Goal: Task Accomplishment & Management: Use online tool/utility

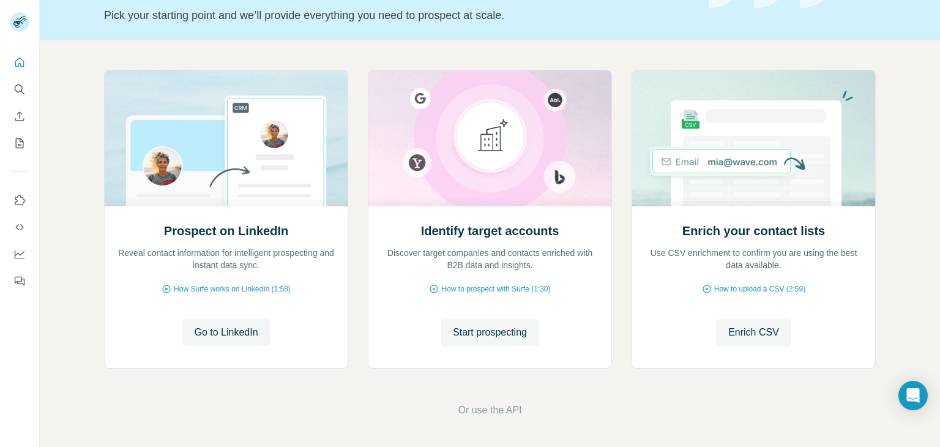
click at [75, 159] on div "Prospect on LinkedIn Reveal contact information for intelligent prospecting and…" at bounding box center [490, 243] width 900 height 406
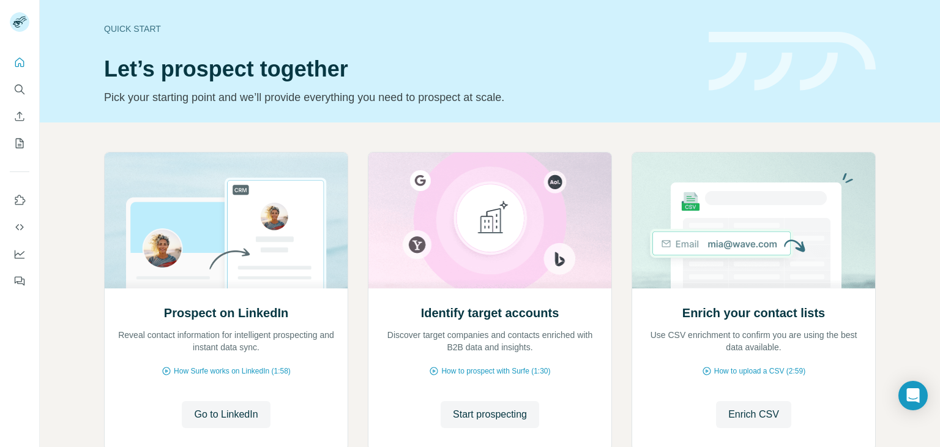
click at [81, 149] on div "Prospect on LinkedIn Reveal contact information for intelligent prospecting and…" at bounding box center [490, 325] width 900 height 406
click at [20, 89] on icon "Search" at bounding box center [19, 89] width 12 height 12
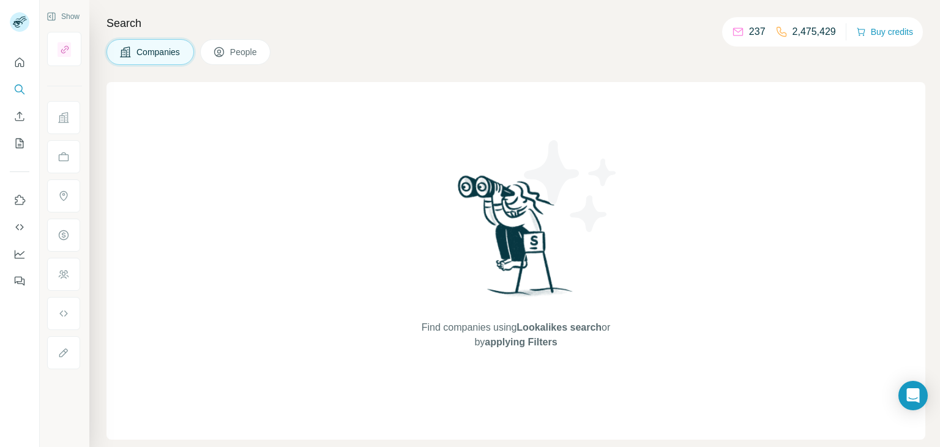
click at [246, 51] on span "People" at bounding box center [244, 52] width 28 height 12
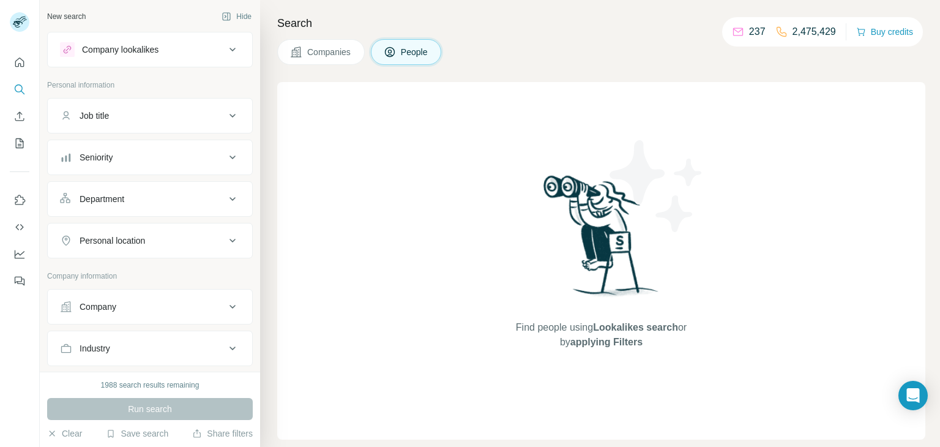
click at [298, 54] on icon at bounding box center [296, 52] width 10 height 10
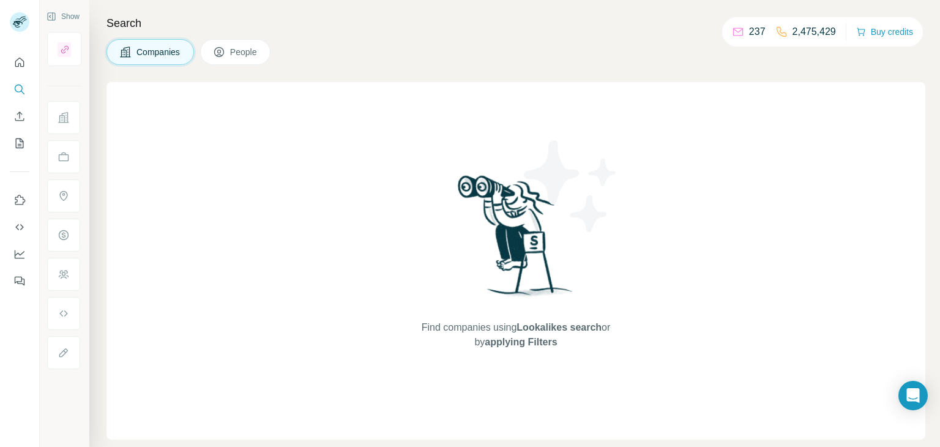
click at [239, 53] on span "People" at bounding box center [244, 52] width 28 height 12
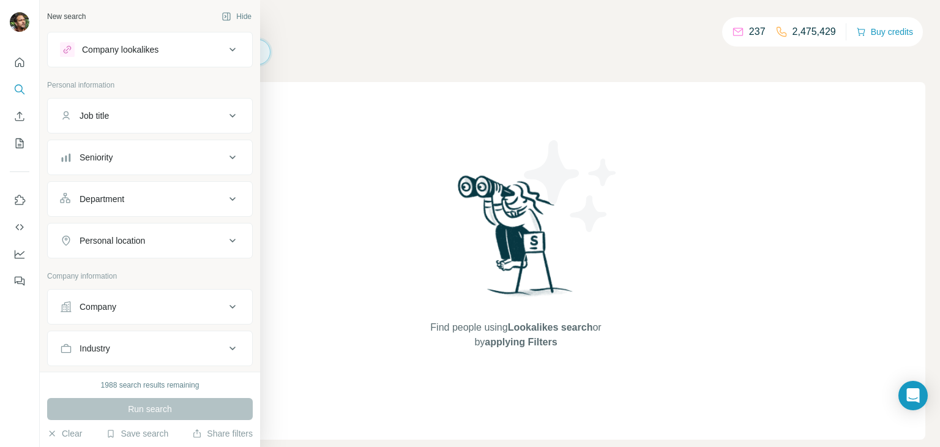
click at [132, 53] on div "Company lookalikes" at bounding box center [120, 49] width 77 height 12
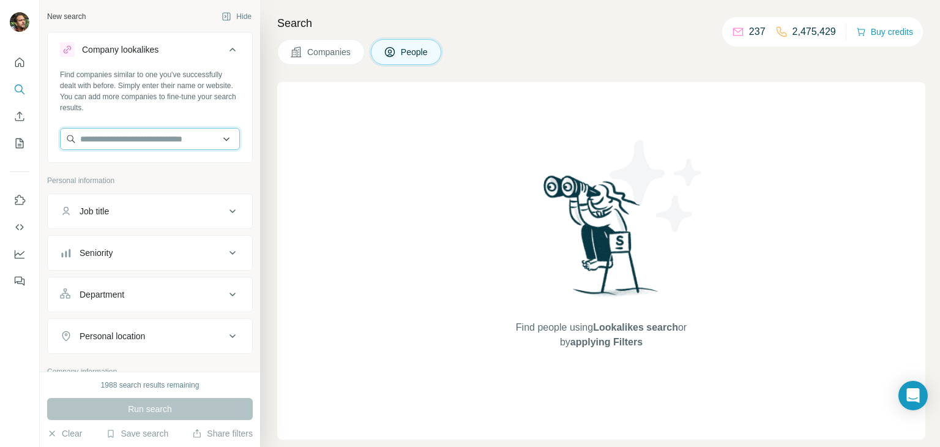
click at [129, 138] on input "text" at bounding box center [150, 139] width 180 height 22
paste input "**********"
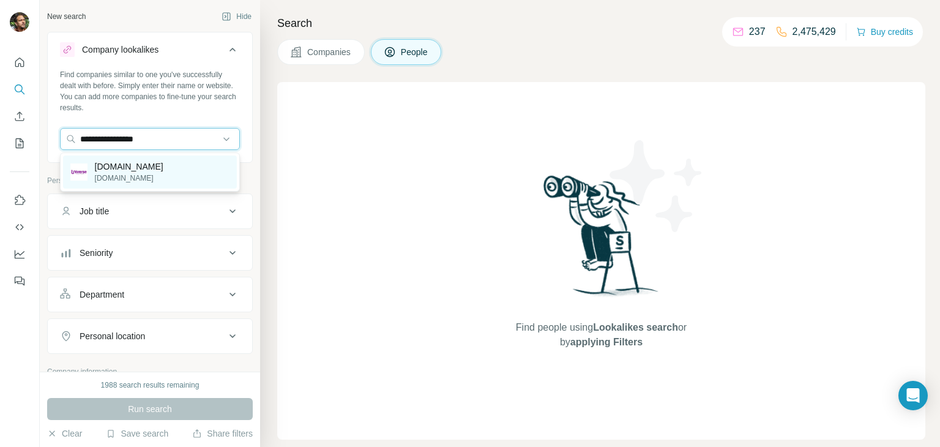
type input "**********"
click at [121, 165] on p "[DOMAIN_NAME]" at bounding box center [129, 166] width 69 height 12
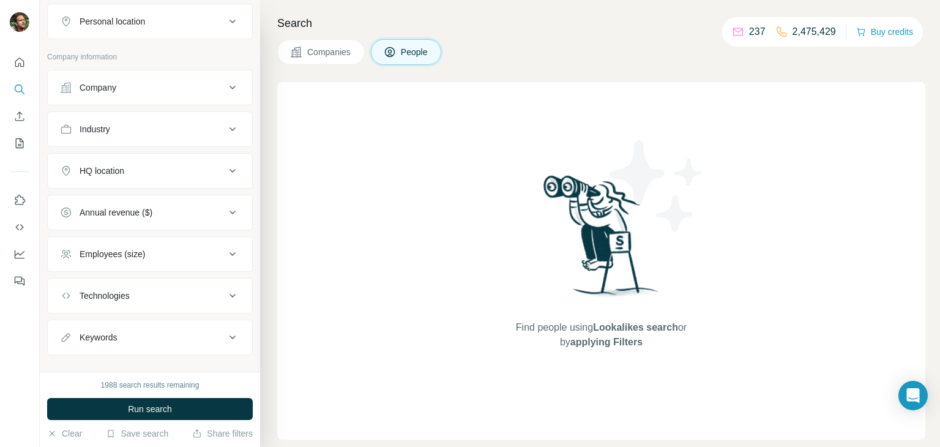
scroll to position [377, 0]
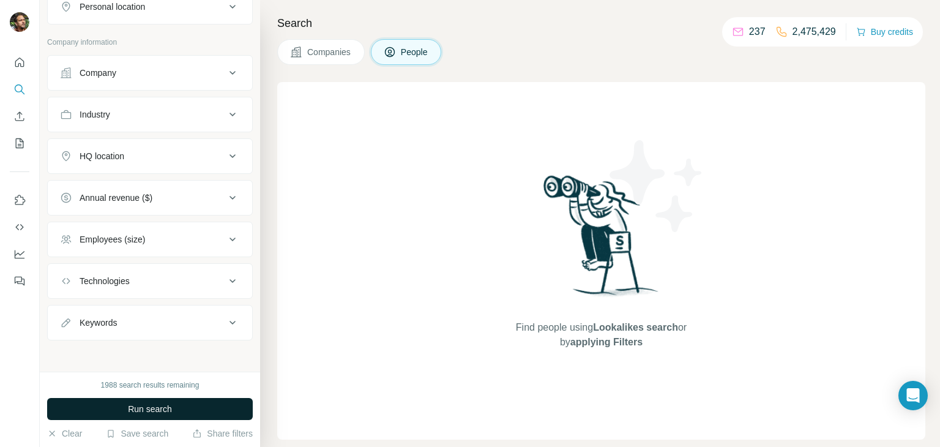
click at [198, 404] on button "Run search" at bounding box center [150, 409] width 206 height 22
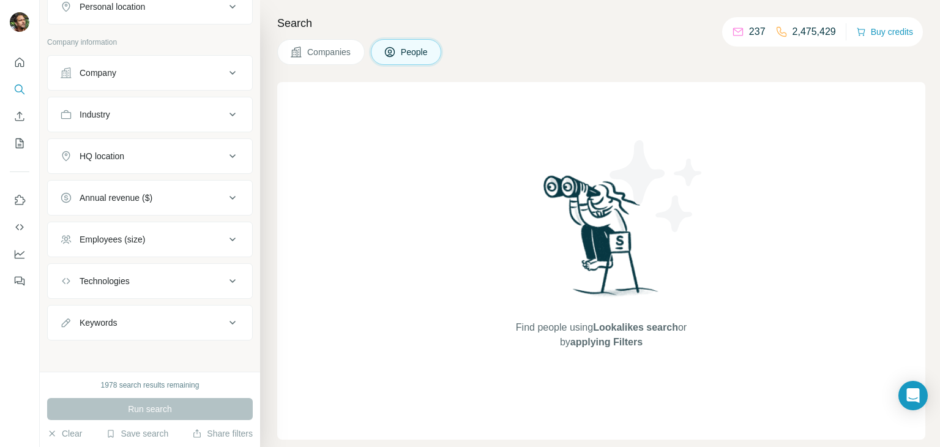
click at [347, 53] on span "Companies" at bounding box center [329, 52] width 45 height 12
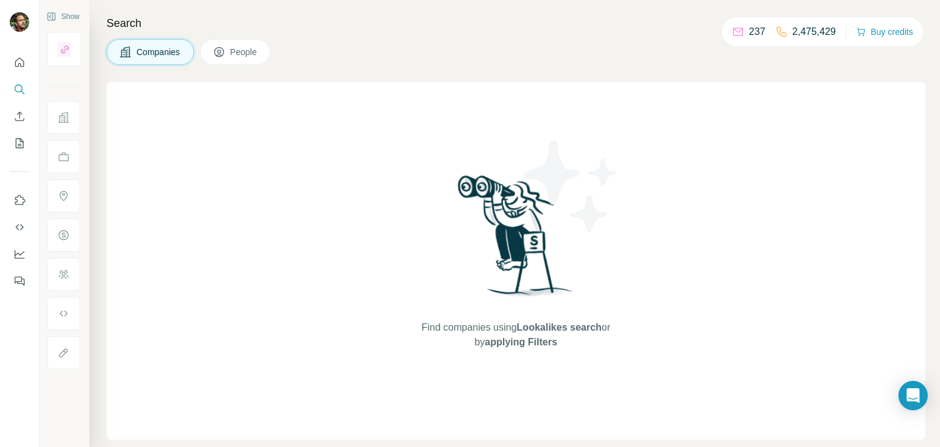
scroll to position [0, 0]
click at [252, 54] on span "People" at bounding box center [244, 52] width 28 height 12
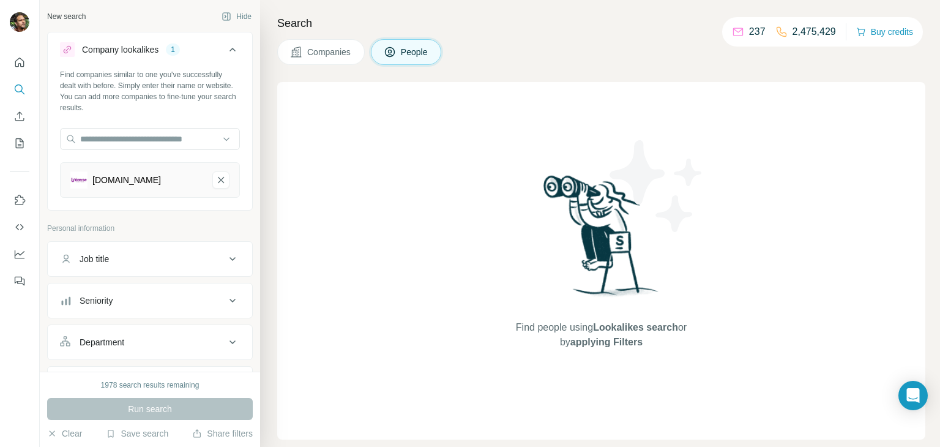
click at [420, 59] on button "People" at bounding box center [406, 52] width 71 height 26
click at [319, 54] on span "Companies" at bounding box center [329, 52] width 45 height 12
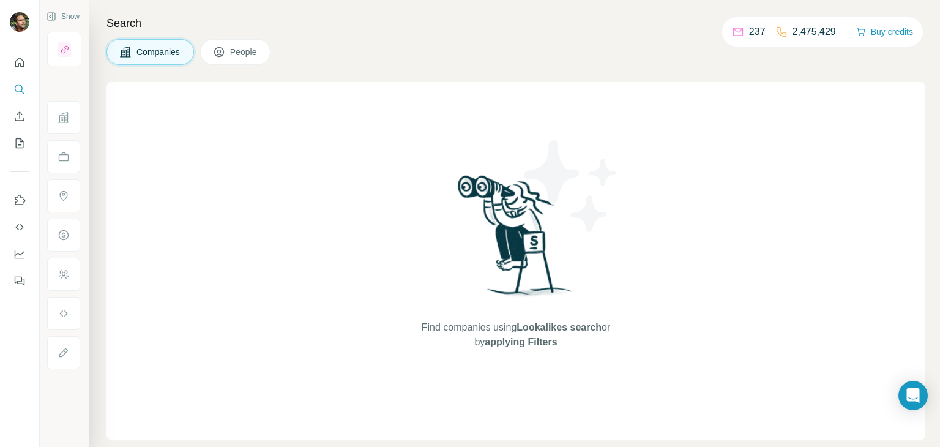
click at [425, 59] on div "Companies People" at bounding box center [515, 52] width 819 height 26
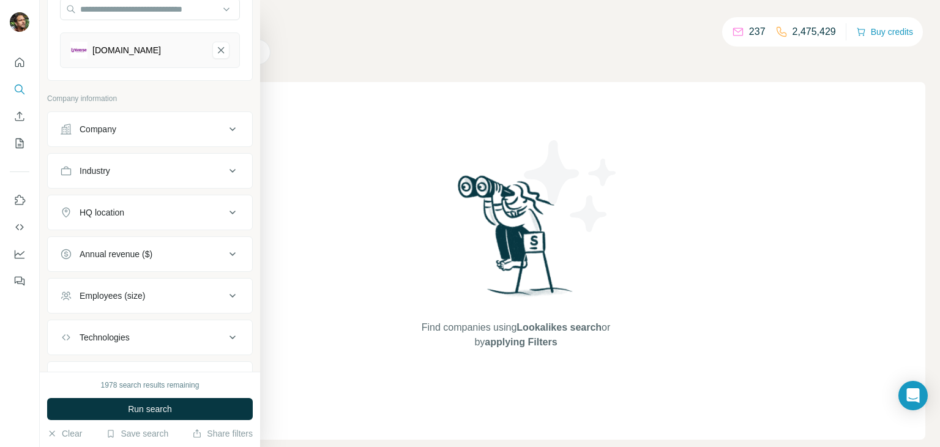
scroll to position [157, 0]
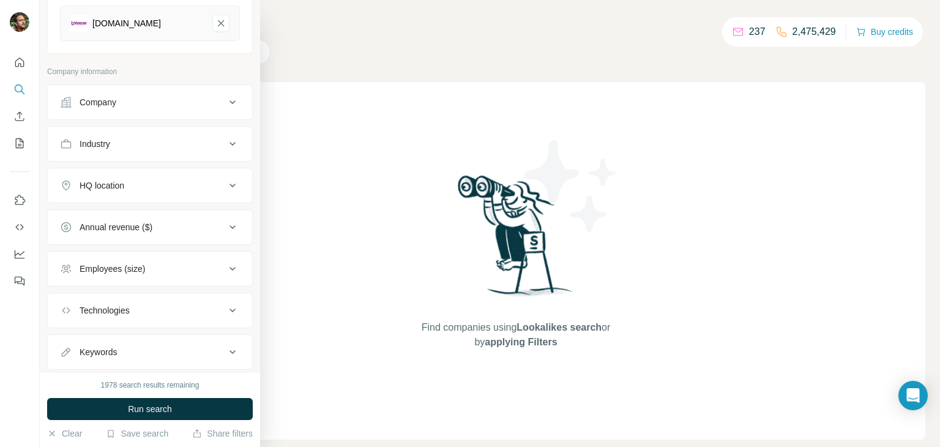
click at [235, 102] on icon at bounding box center [232, 102] width 15 height 15
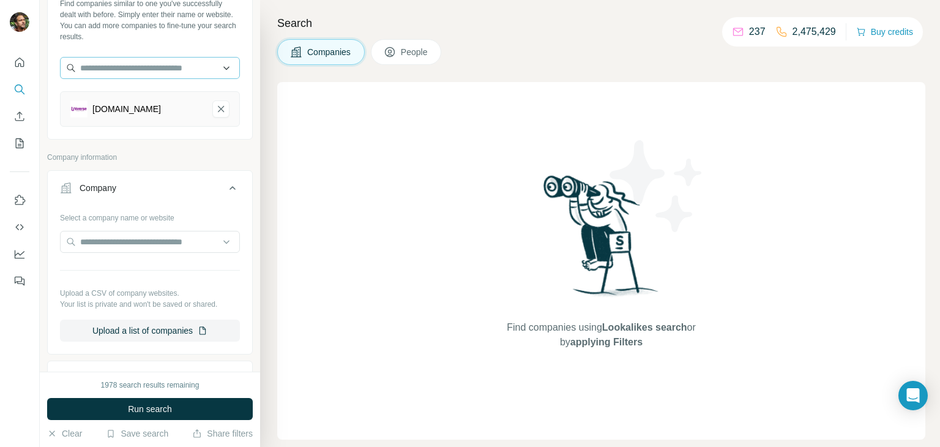
scroll to position [0, 0]
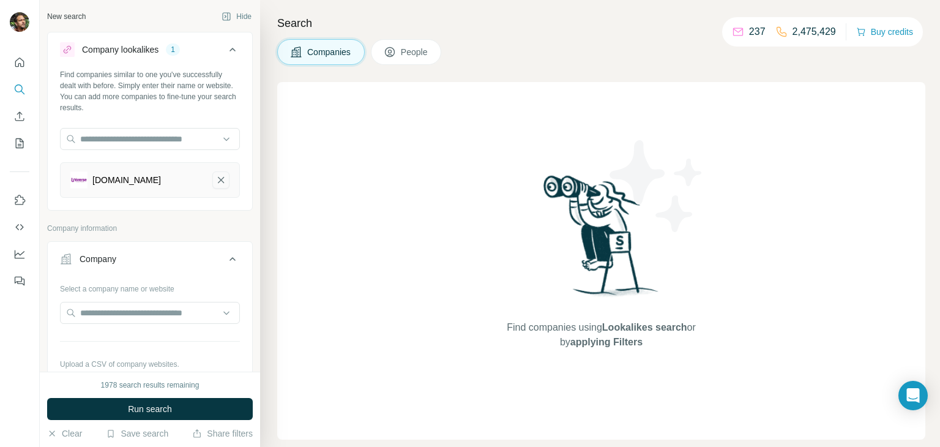
click at [226, 179] on icon "universetravel.cl-remove-button" at bounding box center [220, 180] width 11 height 12
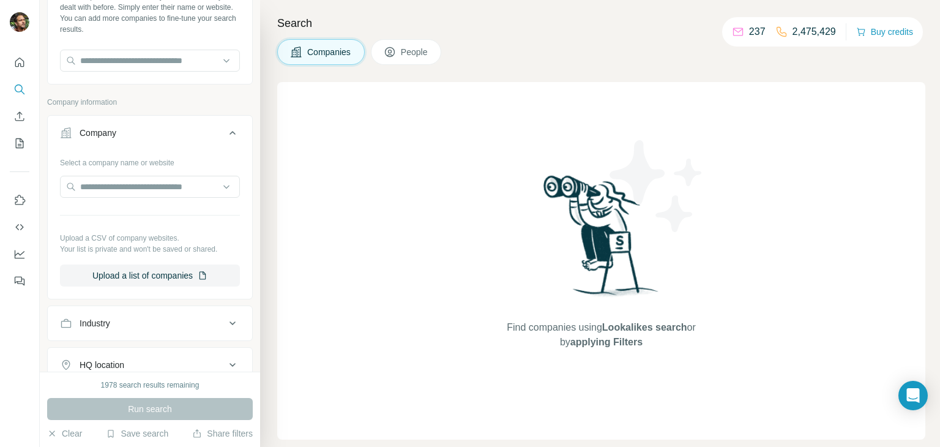
scroll to position [92, 0]
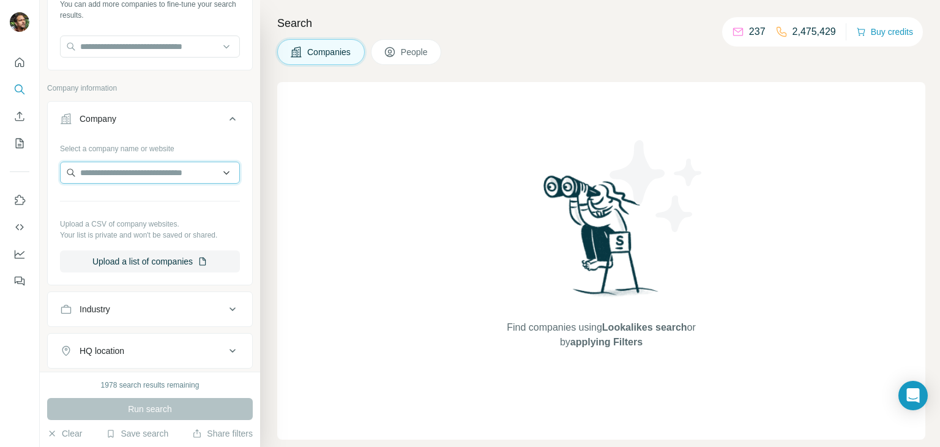
click at [151, 170] on input "text" at bounding box center [150, 173] width 180 height 22
paste input "**********"
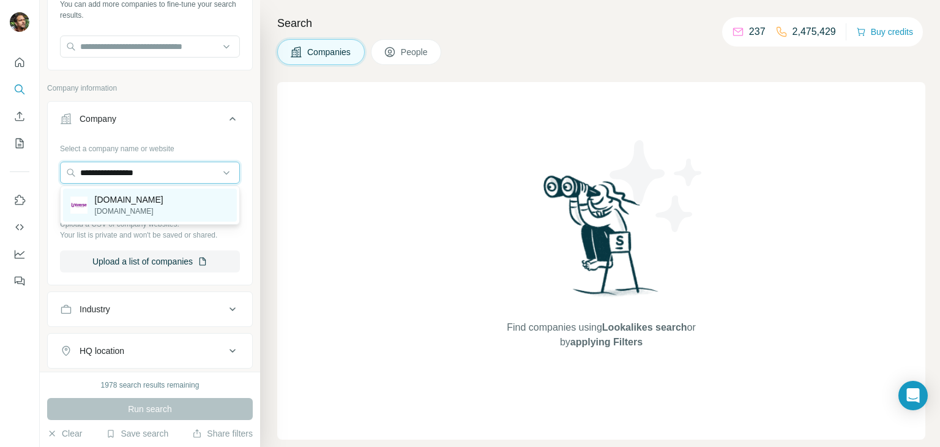
type input "**********"
click at [136, 218] on div "[DOMAIN_NAME] [DOMAIN_NAME]" at bounding box center [150, 205] width 174 height 33
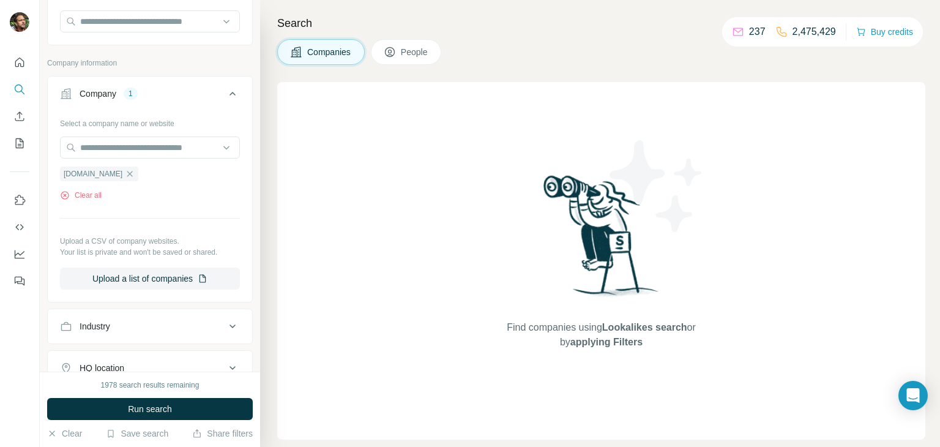
scroll to position [227, 0]
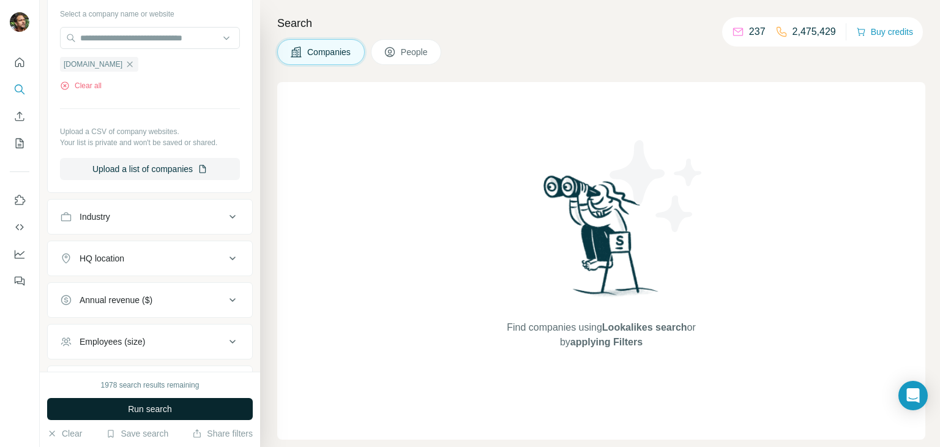
click at [157, 405] on span "Run search" at bounding box center [150, 409] width 44 height 12
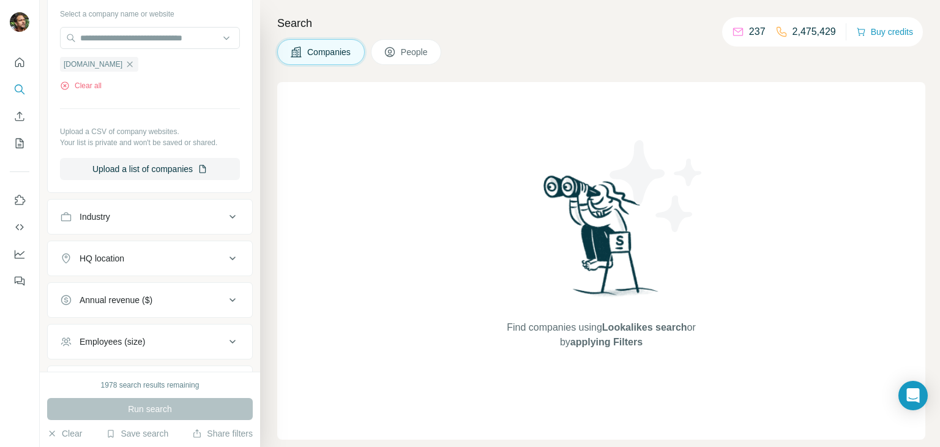
click at [406, 50] on span "People" at bounding box center [415, 52] width 28 height 12
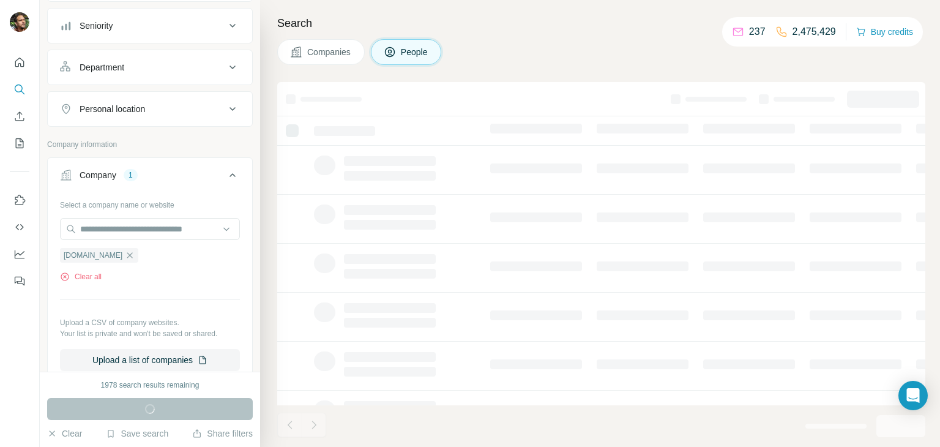
scroll to position [417, 0]
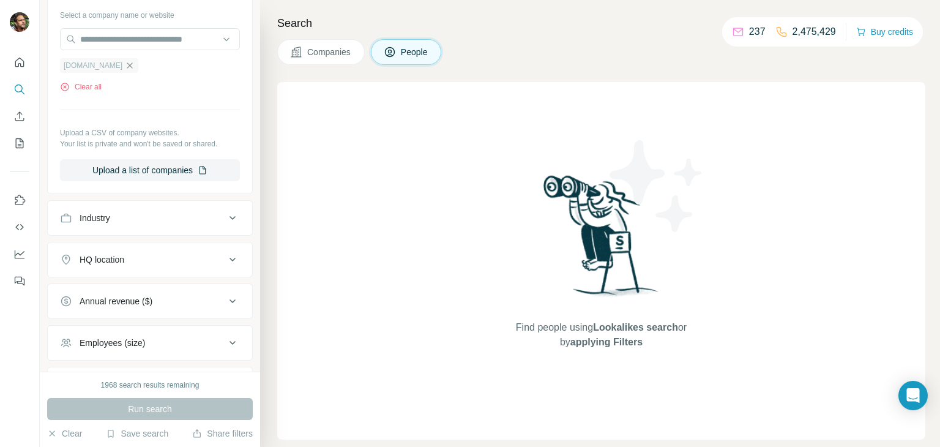
click at [126, 62] on icon "button" at bounding box center [130, 66] width 10 height 10
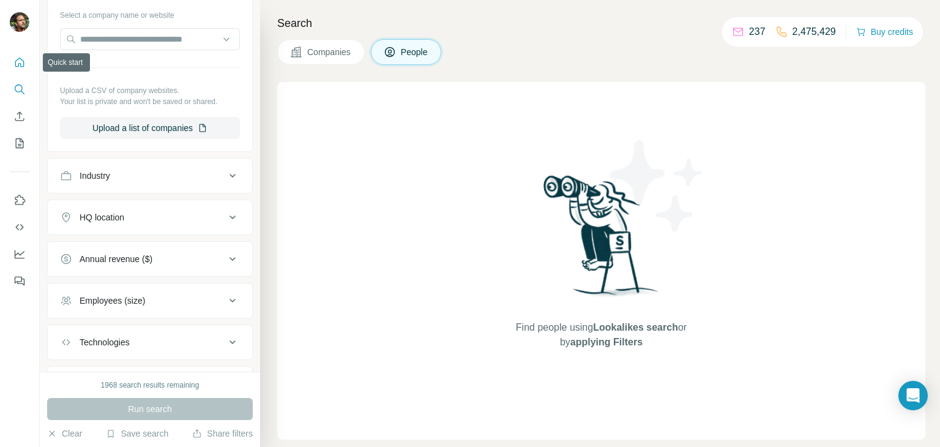
click at [10, 56] on button "Quick start" at bounding box center [20, 62] width 20 height 22
